Goal: Find specific page/section: Find specific page/section

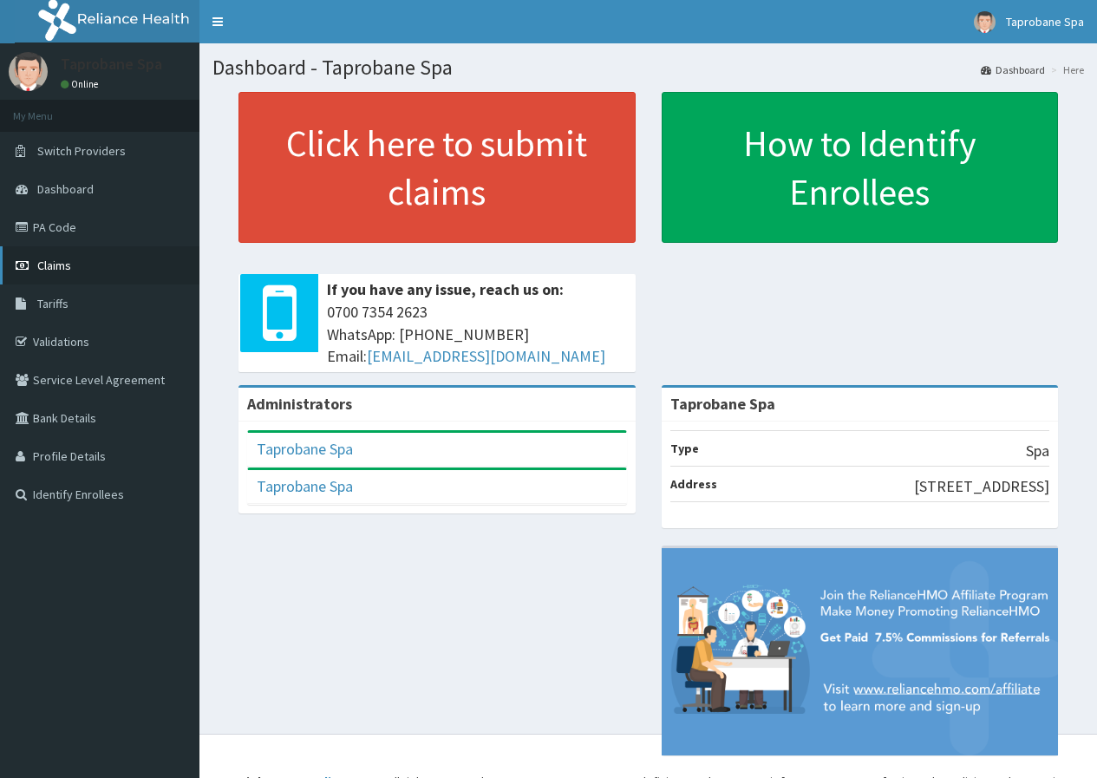
click at [62, 267] on span "Claims" at bounding box center [54, 265] width 34 height 16
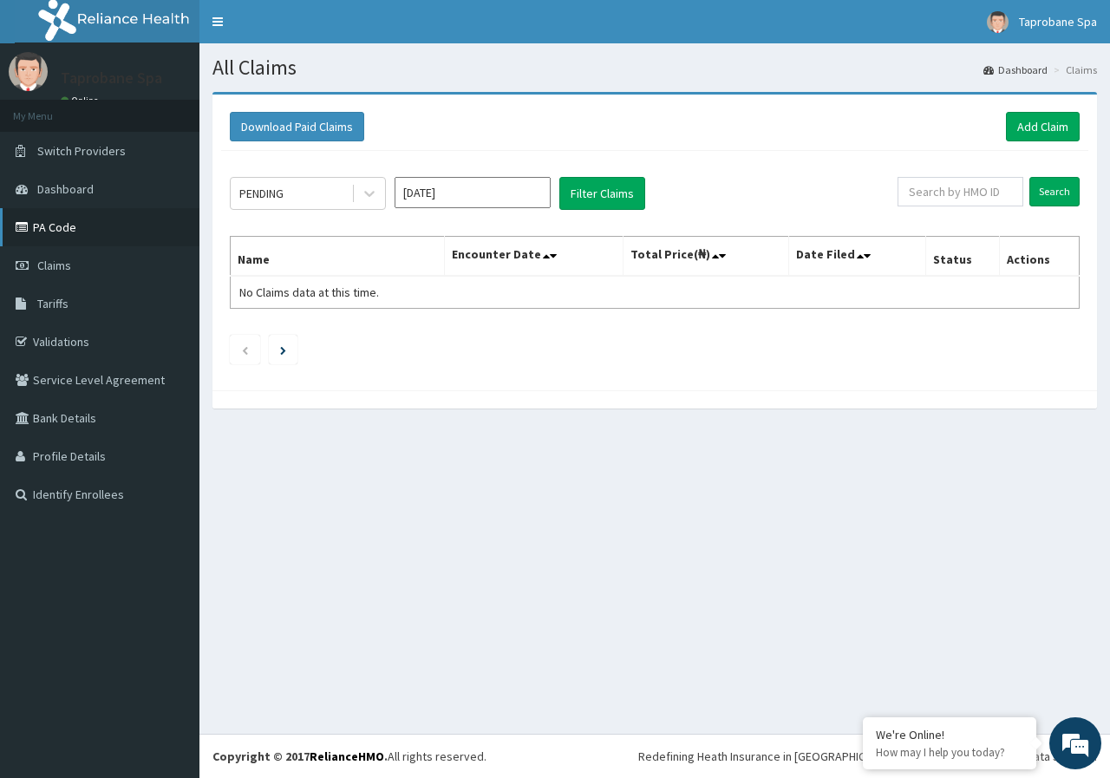
click at [54, 223] on link "PA Code" at bounding box center [99, 227] width 199 height 38
